Goal: Task Accomplishment & Management: Complete application form

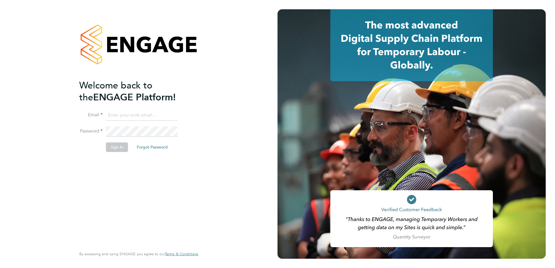
click at [141, 120] on li "Email" at bounding box center [135, 118] width 113 height 16
click at [142, 116] on input at bounding box center [142, 115] width 72 height 10
type input "chloe.taquin@thornbaker.co.uk"
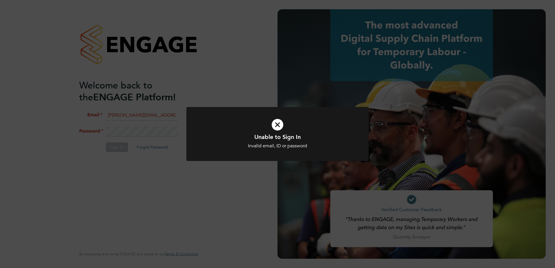
click at [149, 124] on div "Unable to Sign In Invalid email, ID or password Cancel Okay" at bounding box center [277, 134] width 555 height 268
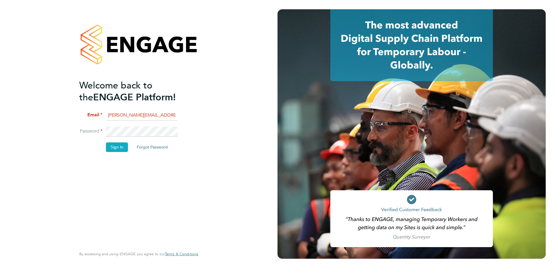
click at [120, 147] on button "Sign In" at bounding box center [117, 147] width 22 height 9
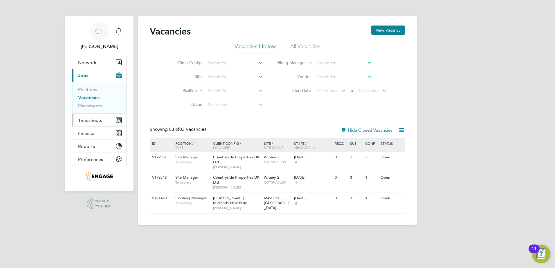
click at [95, 119] on span "Timesheets" at bounding box center [90, 121] width 24 height 6
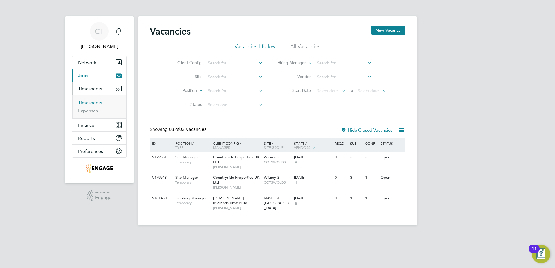
click at [96, 103] on link "Timesheets" at bounding box center [90, 103] width 24 height 6
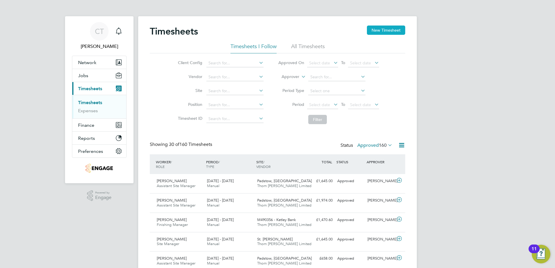
click at [404, 33] on button "New Timesheet" at bounding box center [386, 30] width 38 height 9
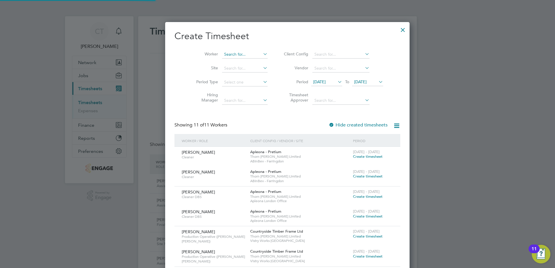
click at [229, 54] on input at bounding box center [245, 55] width 46 height 8
click at [230, 57] on input "tevi" at bounding box center [245, 55] width 46 height 8
click at [230, 61] on li "Tevi n Bolt" at bounding box center [235, 62] width 46 height 8
type input "[PERSON_NAME]"
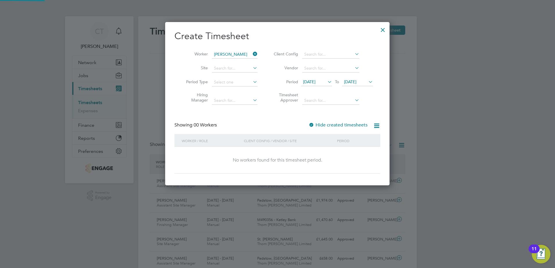
click at [315, 80] on span "19 Sep 2025" at bounding box center [309, 81] width 12 height 5
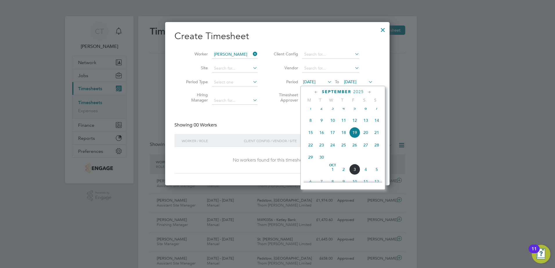
click at [309, 161] on span "29" at bounding box center [310, 157] width 11 height 11
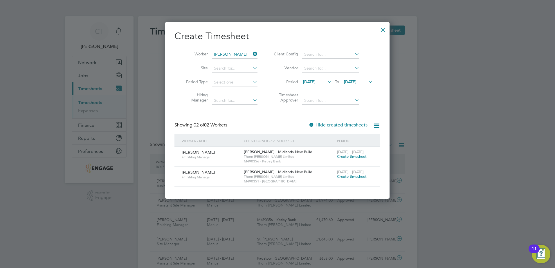
click at [360, 177] on span "Create timesheet" at bounding box center [352, 176] width 30 height 5
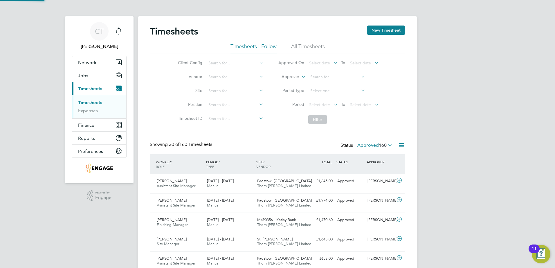
scroll to position [15, 51]
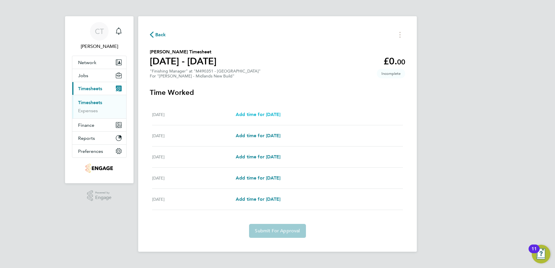
click at [259, 113] on span "Add time for Mon 29 Sep" at bounding box center [258, 115] width 45 height 6
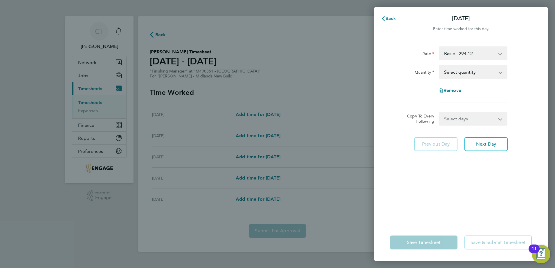
click at [462, 52] on select "Basic - 294.12" at bounding box center [470, 53] width 60 height 13
click at [463, 54] on select "Basic - 294.12" at bounding box center [470, 53] width 60 height 13
drag, startPoint x: 460, startPoint y: 72, endPoint x: 460, endPoint y: 78, distance: 6.1
click at [460, 72] on select "Select quantity 0.5 1" at bounding box center [470, 72] width 60 height 13
select select "1"
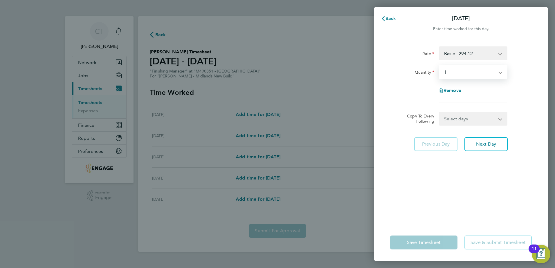
click at [440, 66] on select "Select quantity 0.5 1" at bounding box center [470, 72] width 60 height 13
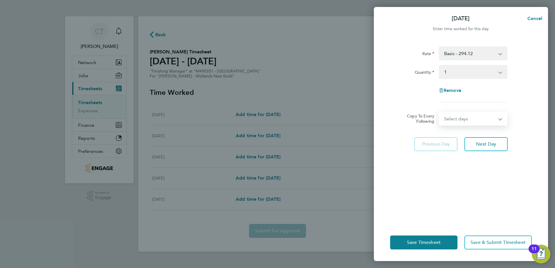
click at [453, 114] on select "Select days Day Tuesday Wednesday Thursday Friday" at bounding box center [470, 118] width 61 height 13
click at [468, 112] on div "Select days Day Tuesday Wednesday Thursday Friday" at bounding box center [473, 119] width 69 height 14
click at [493, 145] on span "Next Day" at bounding box center [486, 144] width 20 height 6
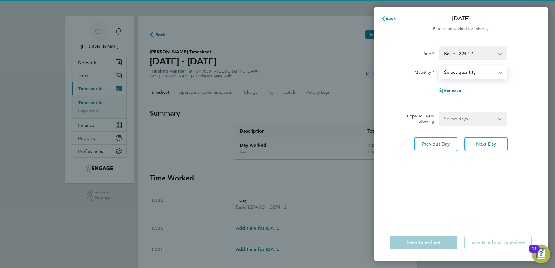
click at [471, 71] on select "Select quantity 0.5 1" at bounding box center [470, 72] width 60 height 13
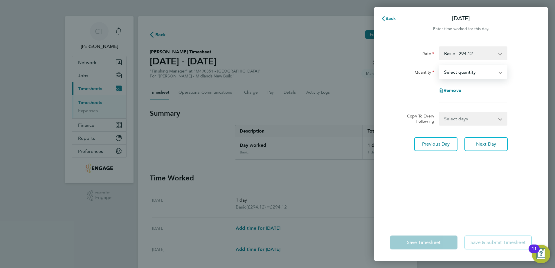
select select "1"
click at [440, 66] on select "Select quantity 0.5 1" at bounding box center [470, 72] width 60 height 13
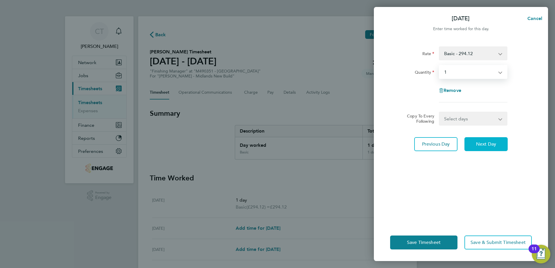
click at [482, 141] on button "Next Day" at bounding box center [486, 144] width 43 height 14
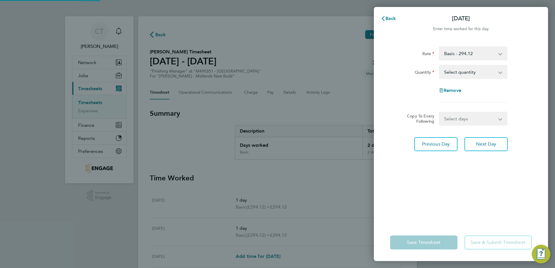
click at [479, 72] on select "Select quantity 0.5 1" at bounding box center [470, 72] width 60 height 13
select select "1"
click at [440, 66] on select "Select quantity 0.5 1" at bounding box center [470, 72] width 60 height 13
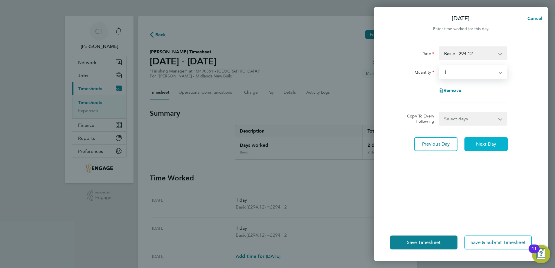
click at [490, 143] on span "Next Day" at bounding box center [486, 144] width 20 height 6
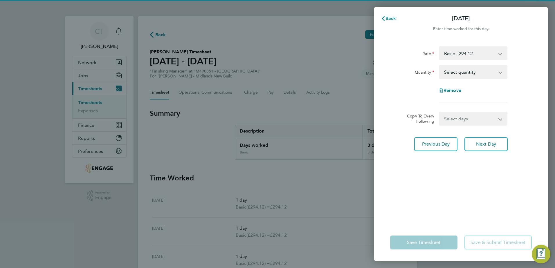
click at [484, 74] on select "Select quantity 0.5 1" at bounding box center [470, 72] width 60 height 13
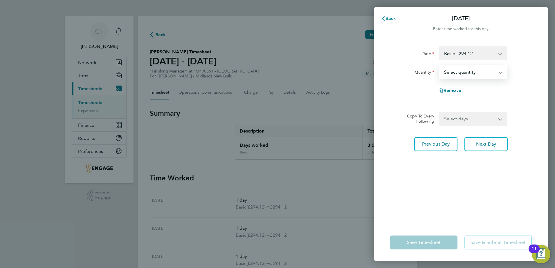
select select "1"
click at [440, 66] on select "Select quantity 0.5 1" at bounding box center [470, 72] width 60 height 13
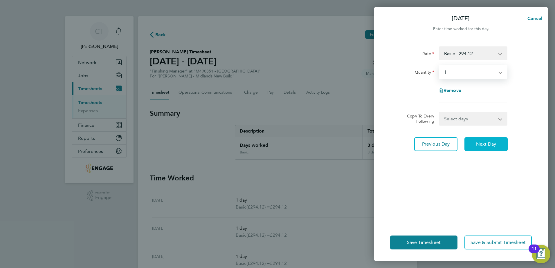
click at [478, 144] on span "Next Day" at bounding box center [486, 144] width 20 height 6
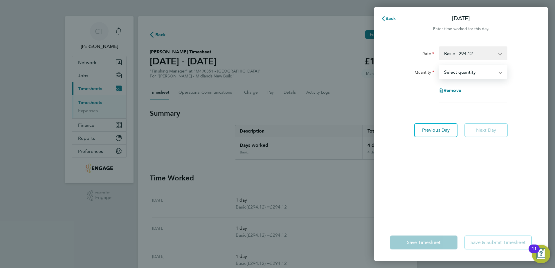
drag, startPoint x: 479, startPoint y: 73, endPoint x: 475, endPoint y: 79, distance: 7.7
click at [479, 73] on select "Select quantity 0.5 1" at bounding box center [470, 72] width 60 height 13
select select "1"
click at [440, 66] on select "Select quantity 0.5 1" at bounding box center [470, 72] width 60 height 13
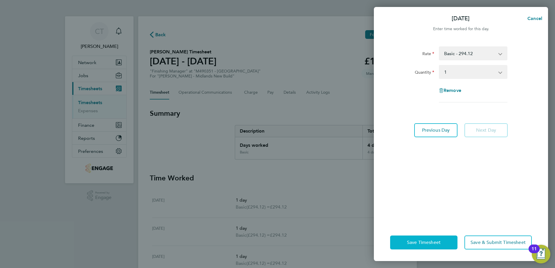
click at [434, 243] on span "Save Timesheet" at bounding box center [424, 243] width 34 height 6
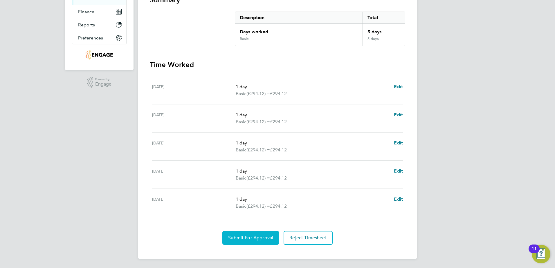
click at [250, 239] on span "Submit For Approval" at bounding box center [250, 238] width 45 height 6
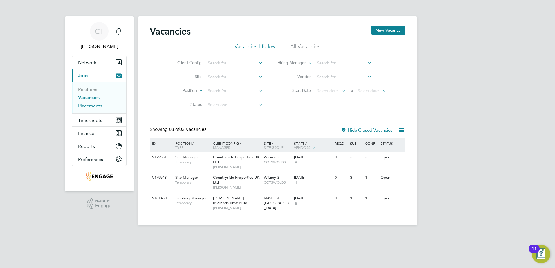
click at [96, 106] on link "Placements" at bounding box center [90, 106] width 24 height 6
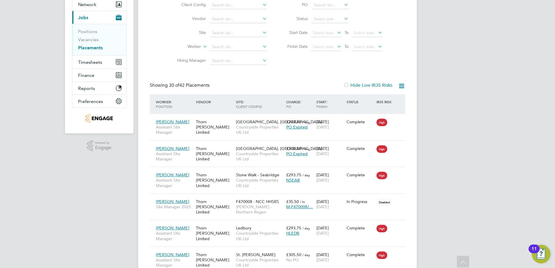
click at [403, 87] on icon at bounding box center [401, 85] width 7 height 7
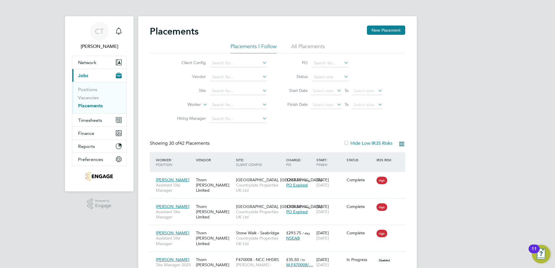
click at [343, 75] on icon at bounding box center [343, 77] width 0 height 8
click at [332, 109] on li "In Progress" at bounding box center [330, 108] width 37 height 8
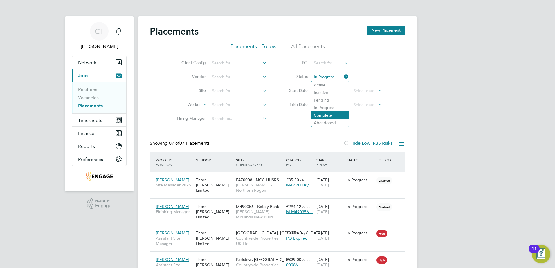
click at [329, 114] on li "Complete" at bounding box center [330, 115] width 37 height 8
type input "Complete"
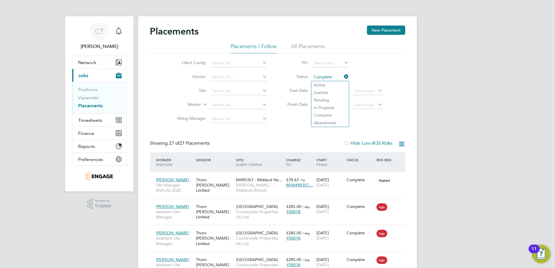
click at [343, 77] on icon at bounding box center [343, 77] width 0 height 8
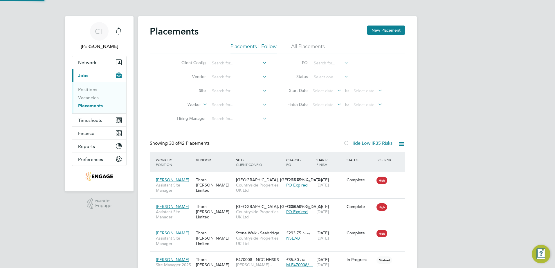
scroll to position [22, 51]
click at [343, 77] on icon at bounding box center [343, 77] width 0 height 8
click at [328, 105] on li "In Progress" at bounding box center [330, 108] width 37 height 8
type input "In Progress"
